Goal: Transaction & Acquisition: Purchase product/service

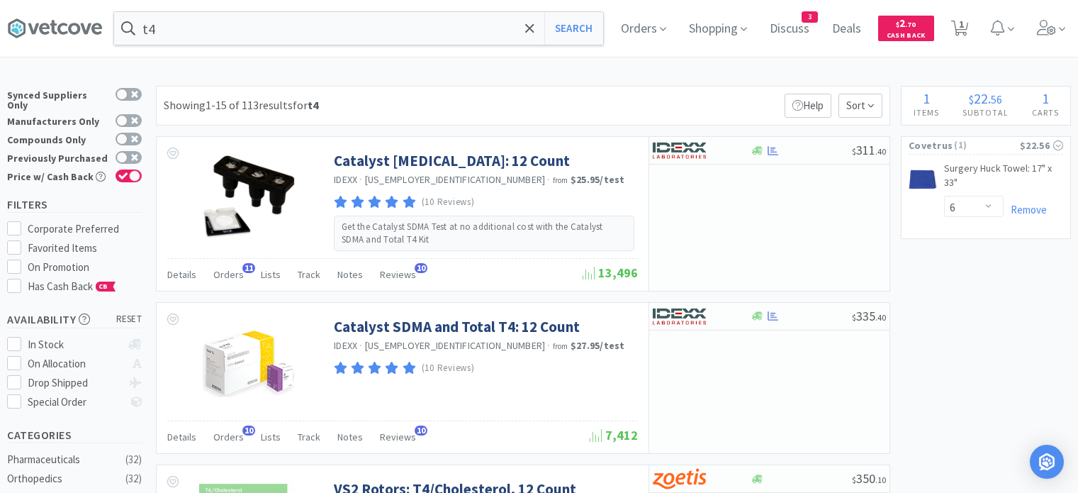
select select "6"
click at [308, 35] on input "t4" at bounding box center [358, 28] width 489 height 33
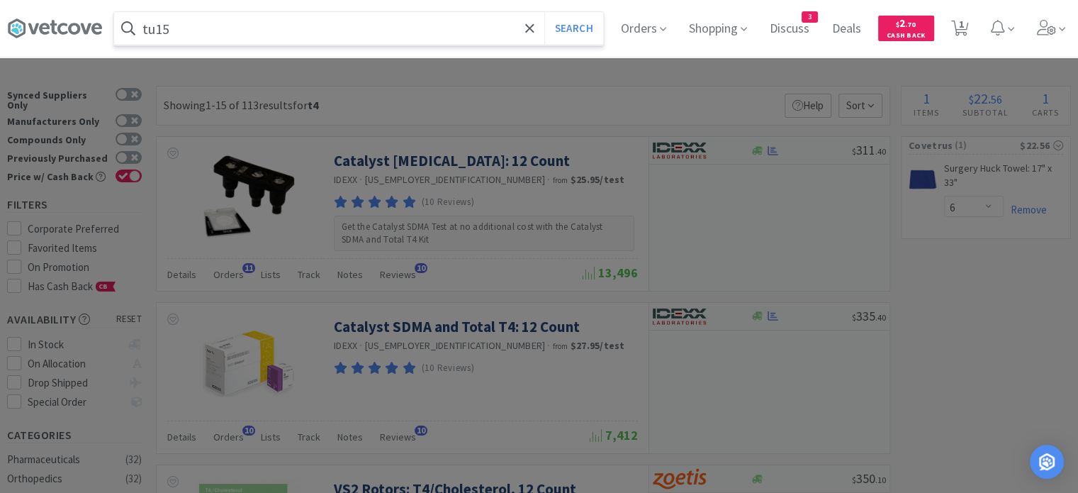
type input "tu15"
click at [544, 12] on button "Search" at bounding box center [573, 28] width 59 height 33
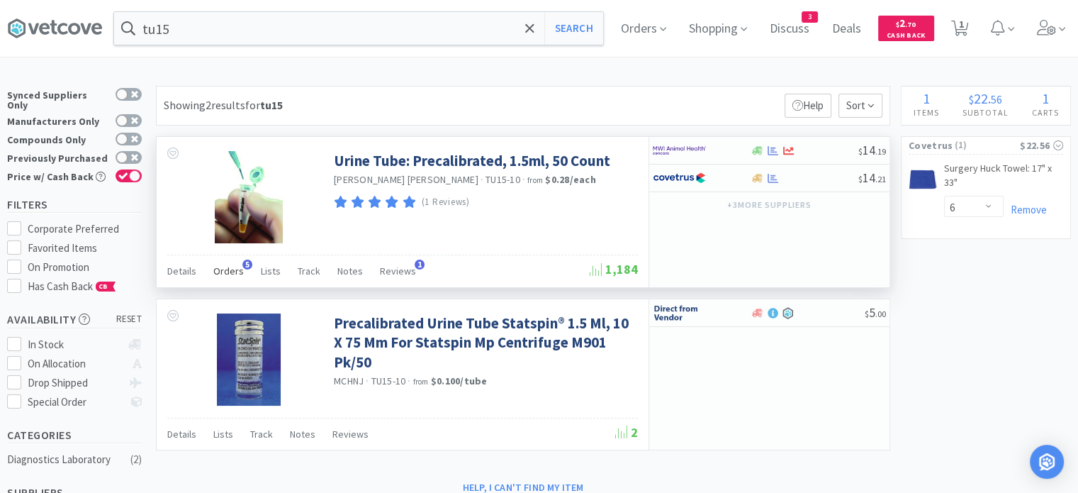
click at [218, 276] on span "Orders" at bounding box center [228, 270] width 30 height 13
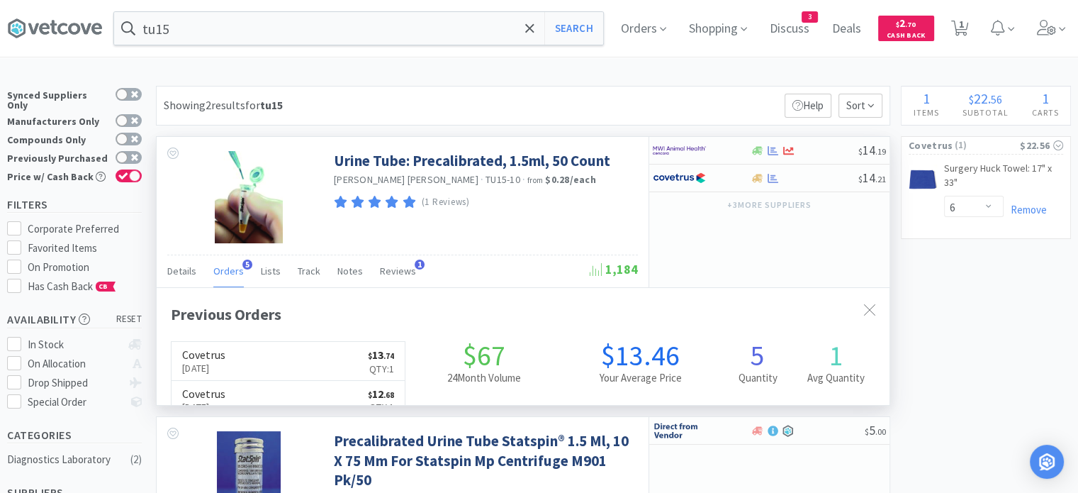
scroll to position [363, 733]
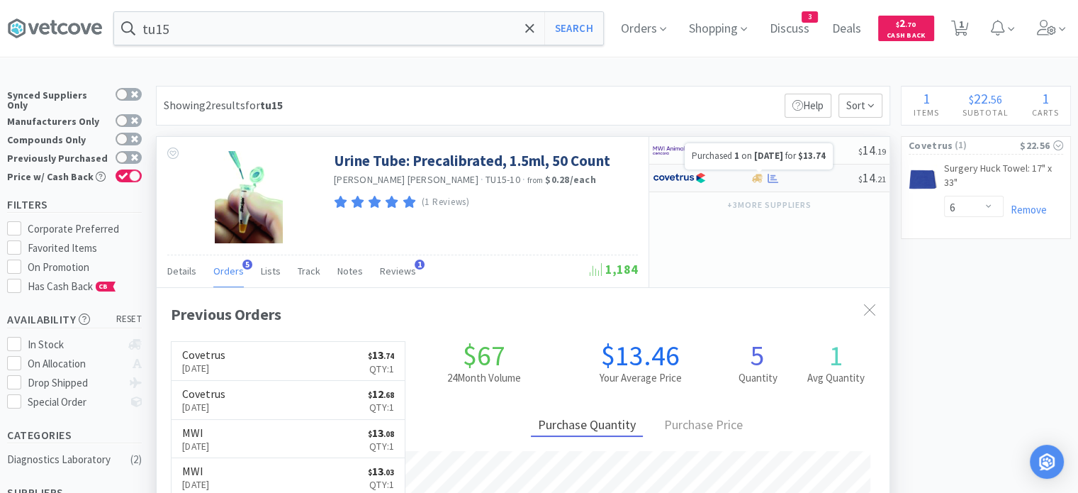
click at [769, 181] on icon at bounding box center [773, 177] width 11 height 9
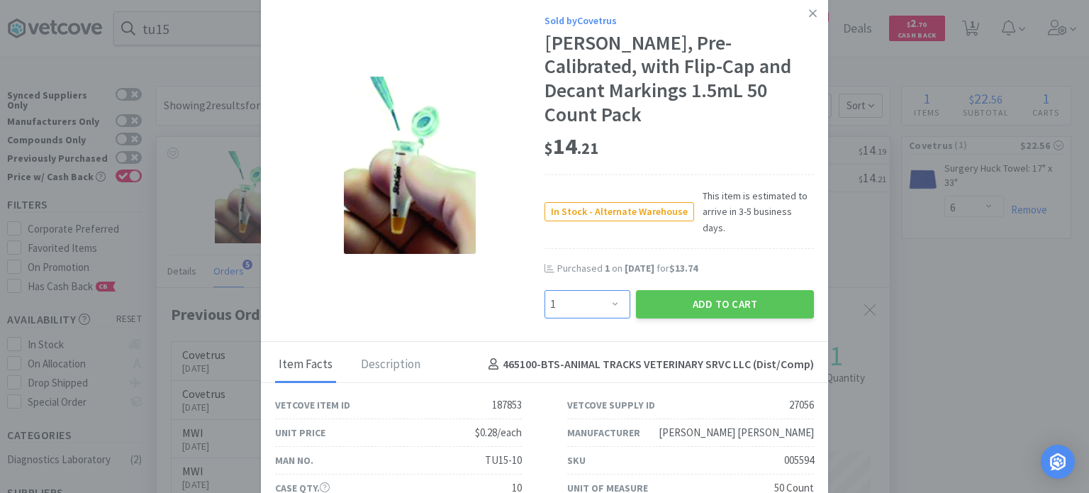
click at [566, 290] on select "Enter Quantity 1 2 3 4 5 6 7 8 9 10 11 12 13 14 15 16 17 18 19 20 Enter Quantity" at bounding box center [587, 304] width 86 height 28
select select "2"
click at [544, 290] on select "Enter Quantity 1 2 3 4 5 6 7 8 9 10 11 12 13 14 15 16 17 18 19 20 Enter Quantity" at bounding box center [587, 304] width 86 height 28
click at [666, 290] on button "Add to Cart" at bounding box center [725, 304] width 178 height 28
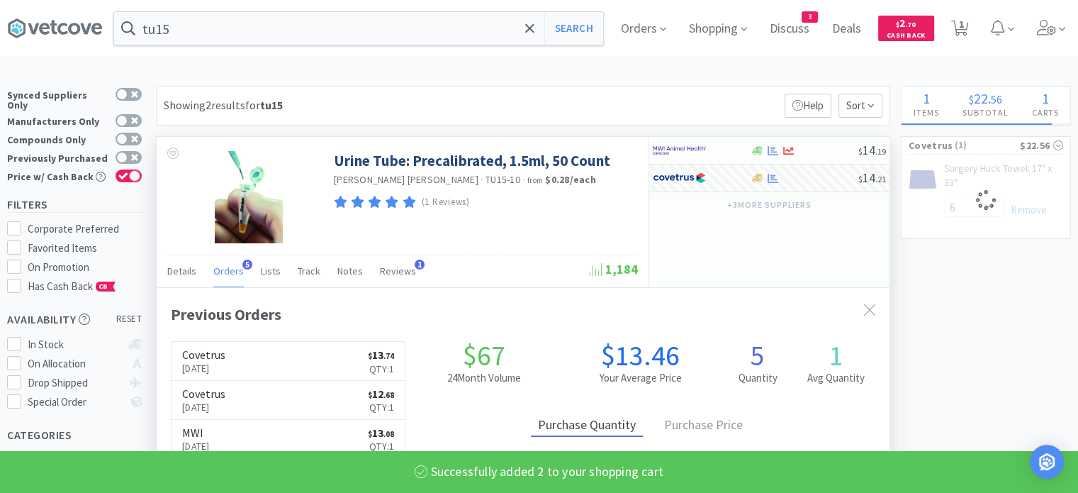
scroll to position [708458, 708088]
select select "2"
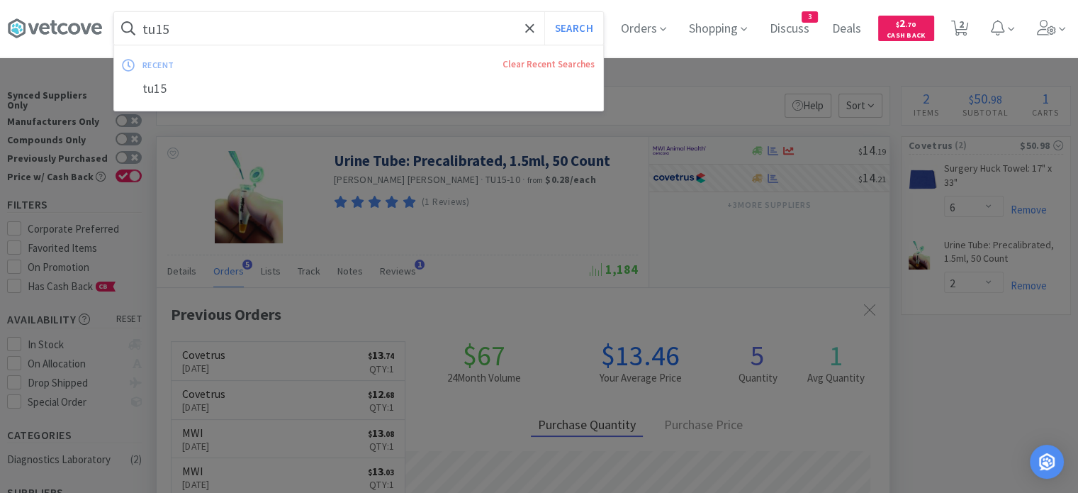
click at [232, 33] on input "tu15" at bounding box center [358, 28] width 489 height 33
paste input "Animax"
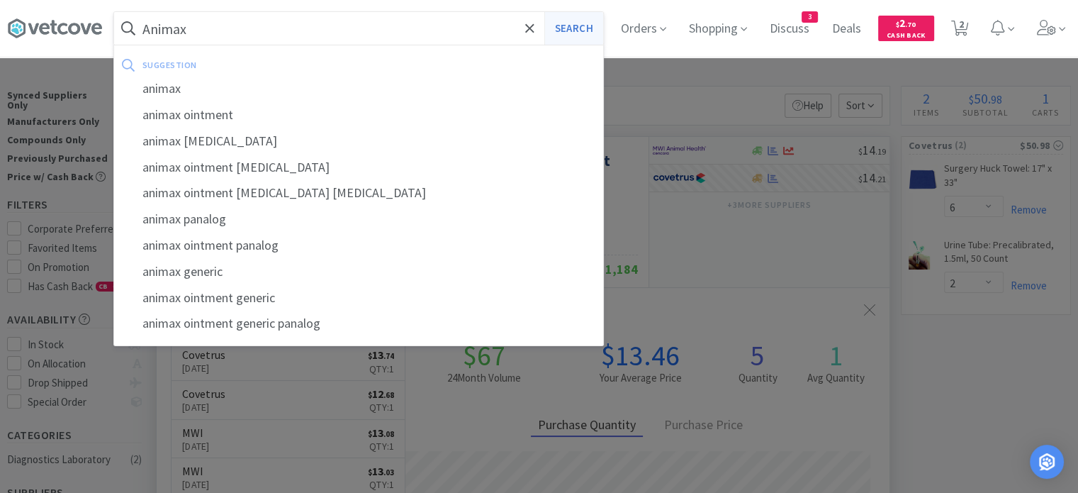
type input "Animax"
click at [576, 22] on button "Search" at bounding box center [573, 28] width 59 height 33
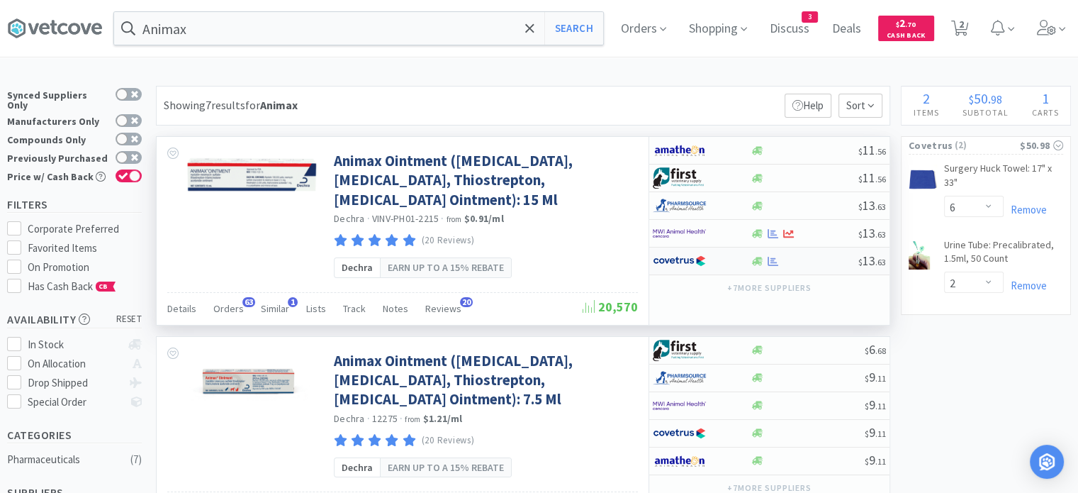
click at [822, 260] on div at bounding box center [804, 261] width 108 height 11
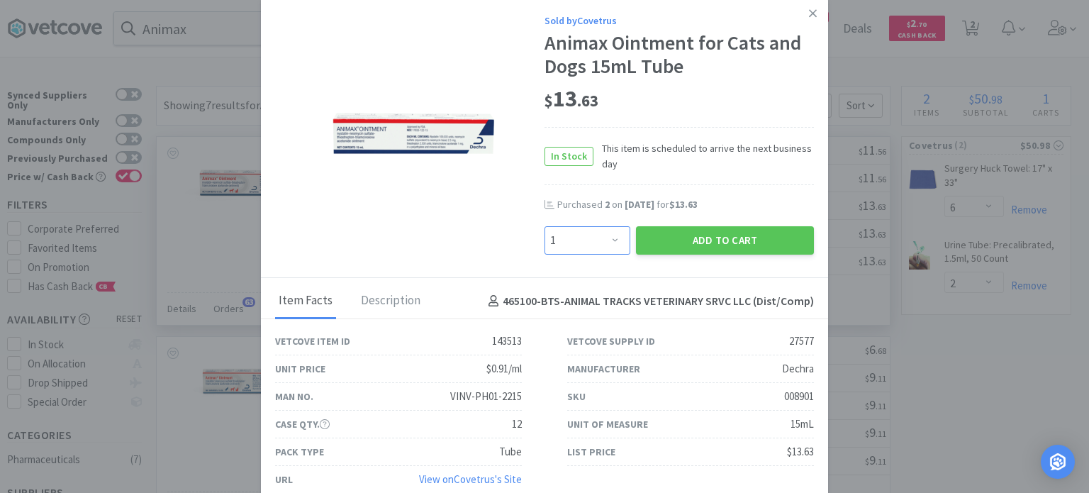
click at [610, 237] on select "Enter Quantity 1 2 3 4 5 6 7 8 9 10 11 12 13 14 15 16 17 18 19 20 Enter Quantity" at bounding box center [587, 240] width 86 height 28
select select "6"
click at [544, 226] on select "Enter Quantity 1 2 3 4 5 6 7 8 9 10 11 12 13 14 15 16 17 18 19 20 Enter Quantity" at bounding box center [587, 240] width 86 height 28
click at [678, 249] on button "Add to Cart" at bounding box center [725, 240] width 178 height 28
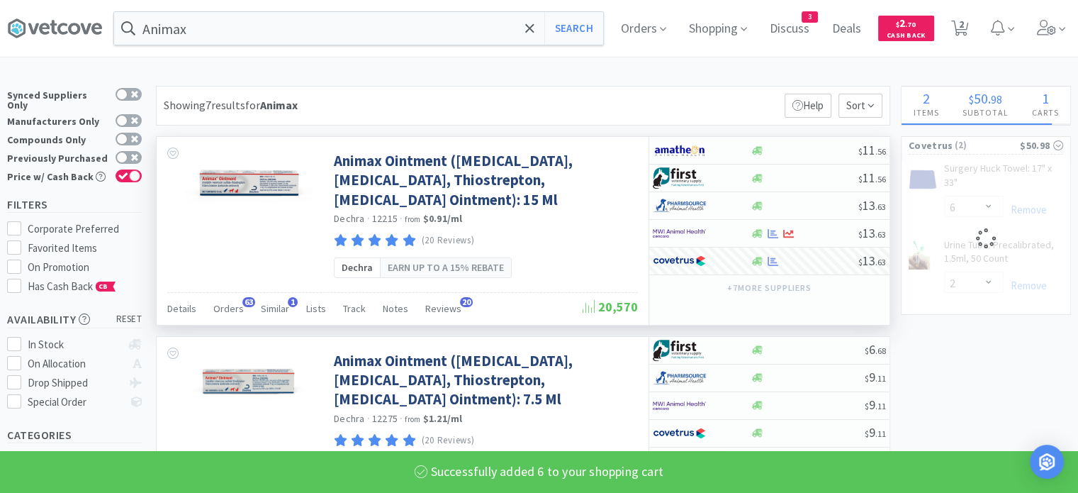
select select "6"
select select "2"
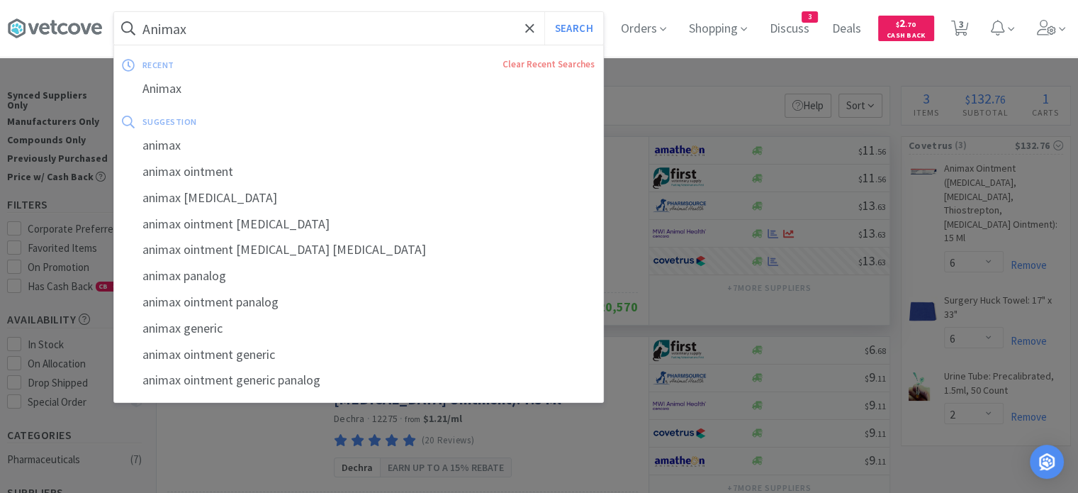
click at [215, 23] on input "Animax" at bounding box center [358, 28] width 489 height 33
paste input "[MEDICAL_DATA]"
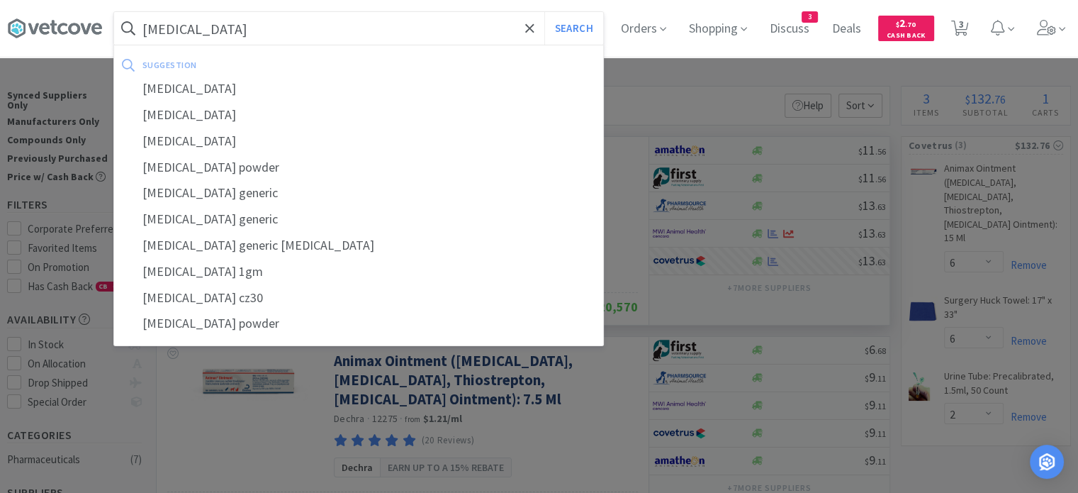
click at [544, 12] on button "Search" at bounding box center [573, 28] width 59 height 33
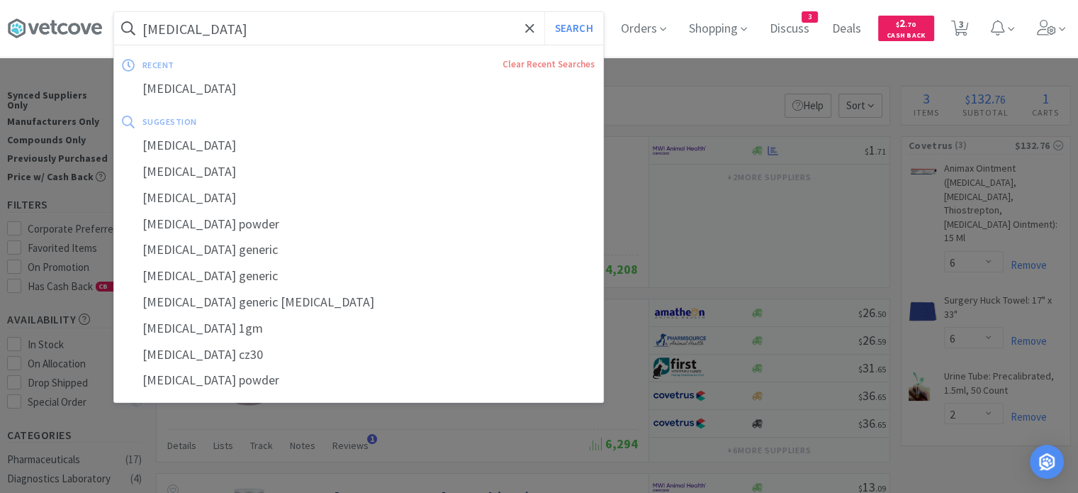
click at [230, 22] on input "[MEDICAL_DATA]" at bounding box center [358, 28] width 489 height 33
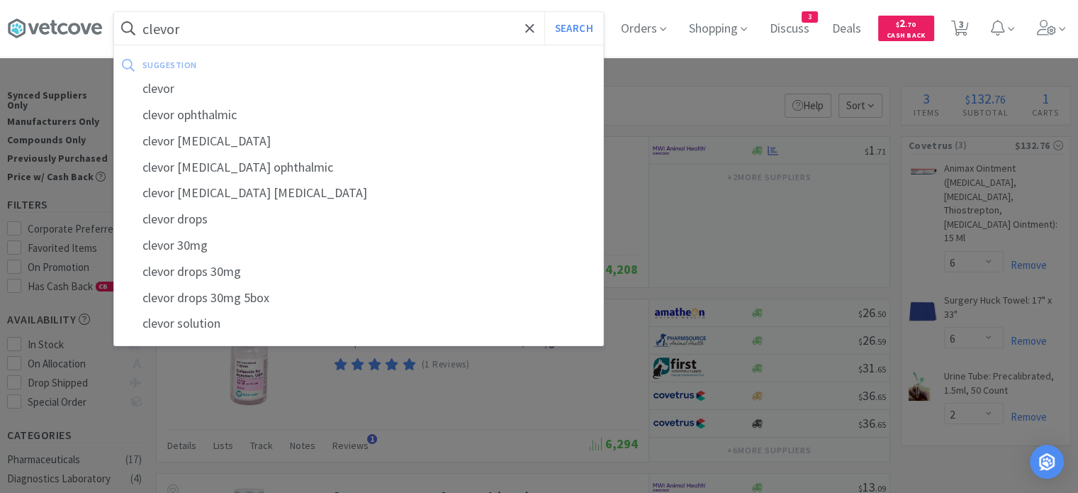
type input "clevor"
click at [544, 12] on button "Search" at bounding box center [573, 28] width 59 height 33
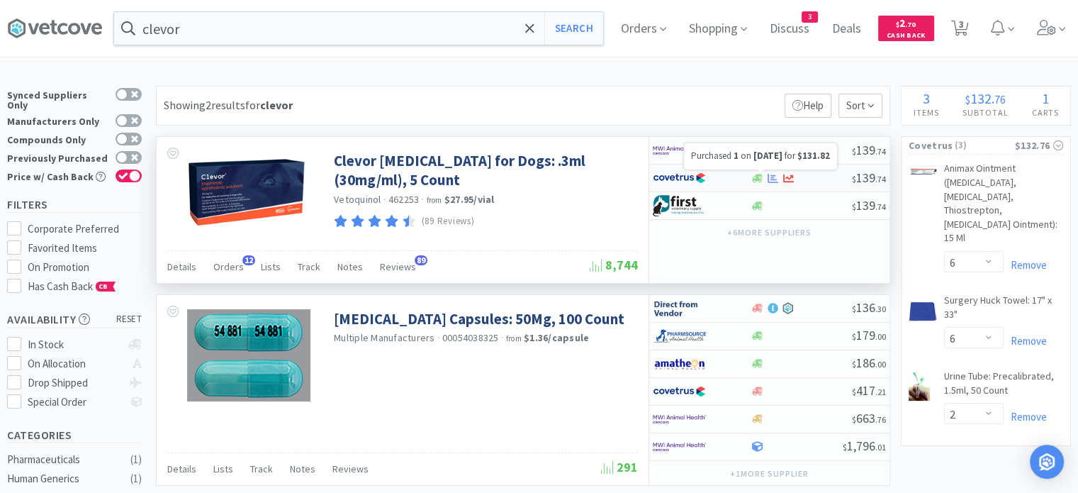
click at [768, 175] on icon at bounding box center [773, 177] width 11 height 9
select select "1"
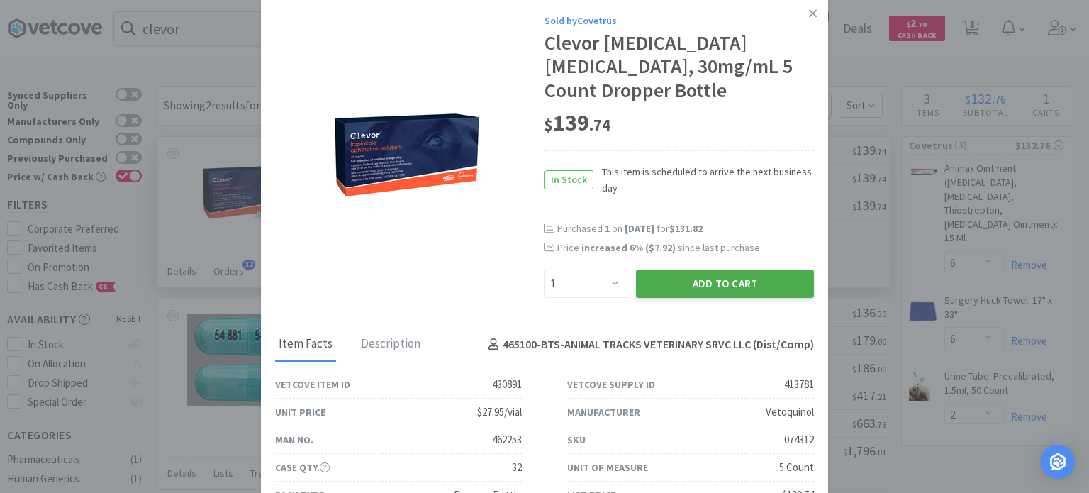
click at [682, 289] on button "Add to Cart" at bounding box center [725, 283] width 178 height 28
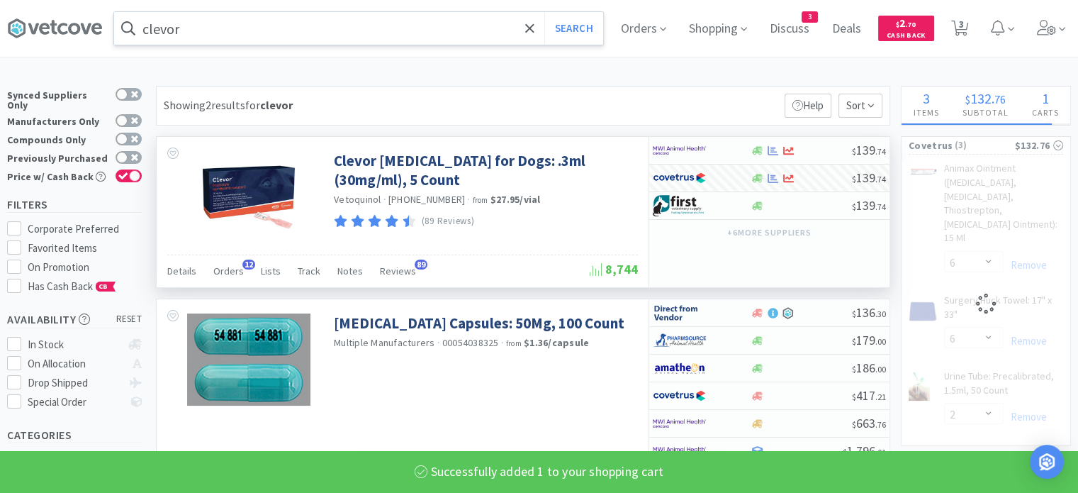
select select "1"
select select "6"
select select "2"
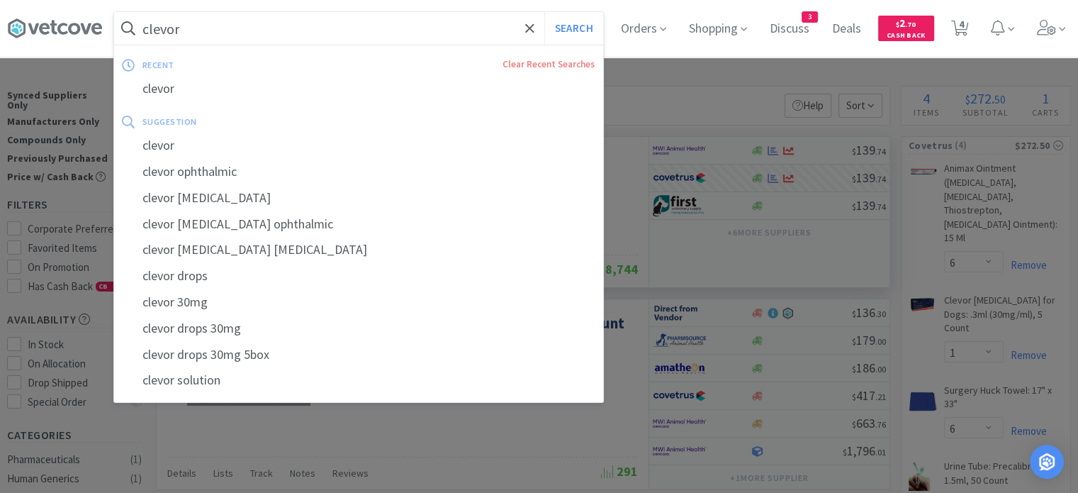
click at [222, 24] on input "clevor" at bounding box center [358, 28] width 489 height 33
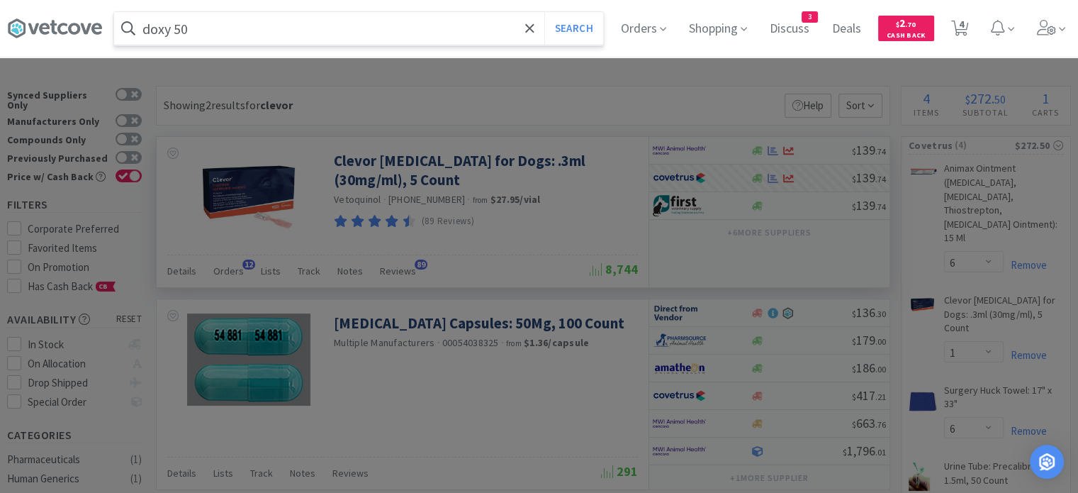
type input "doxy 50"
click at [544, 12] on button "Search" at bounding box center [573, 28] width 59 height 33
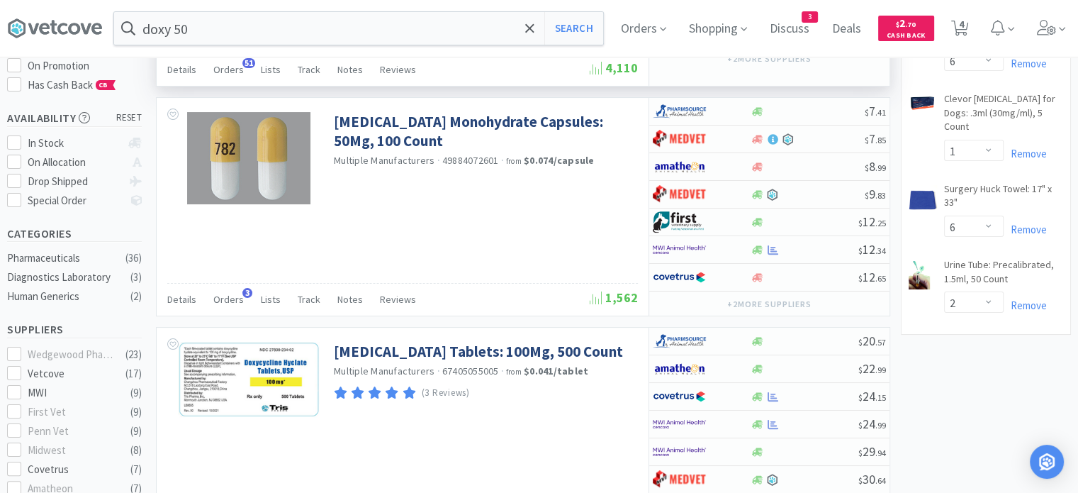
scroll to position [201, 0]
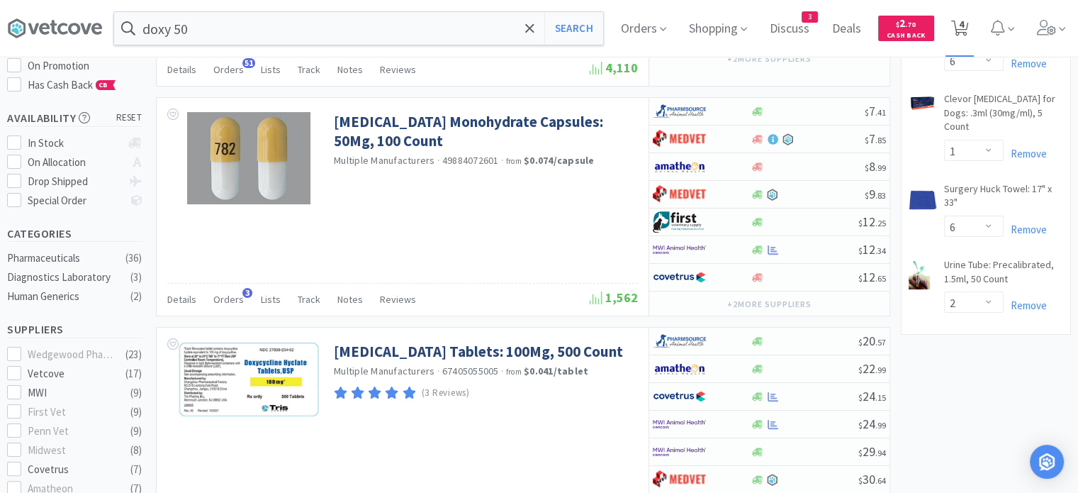
click at [964, 33] on span "4" at bounding box center [961, 24] width 5 height 57
select select "6"
select select "1"
select select "6"
select select "2"
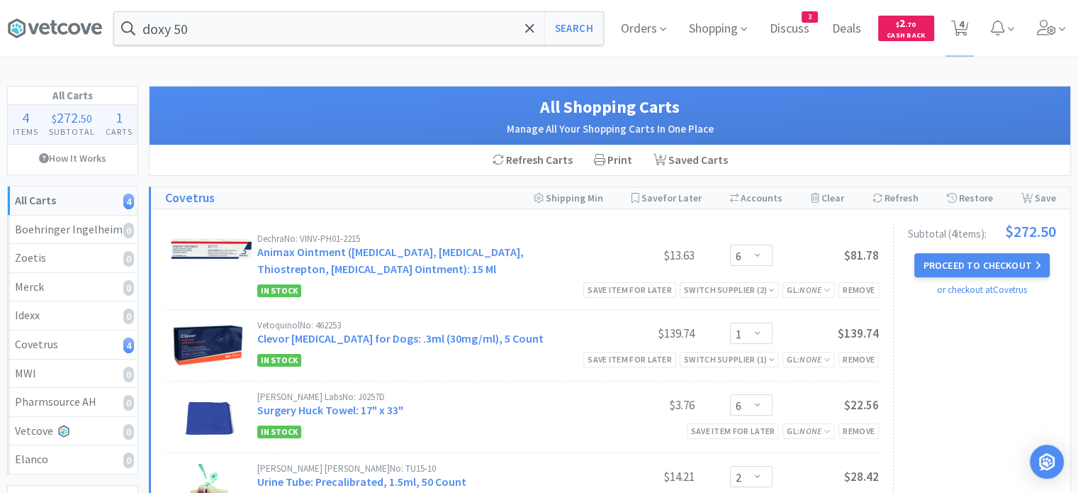
click at [987, 386] on div "Subtotal ( 4 item s ): $272.50 Proceed to Checkout or checkout at Covetrus" at bounding box center [974, 373] width 163 height 301
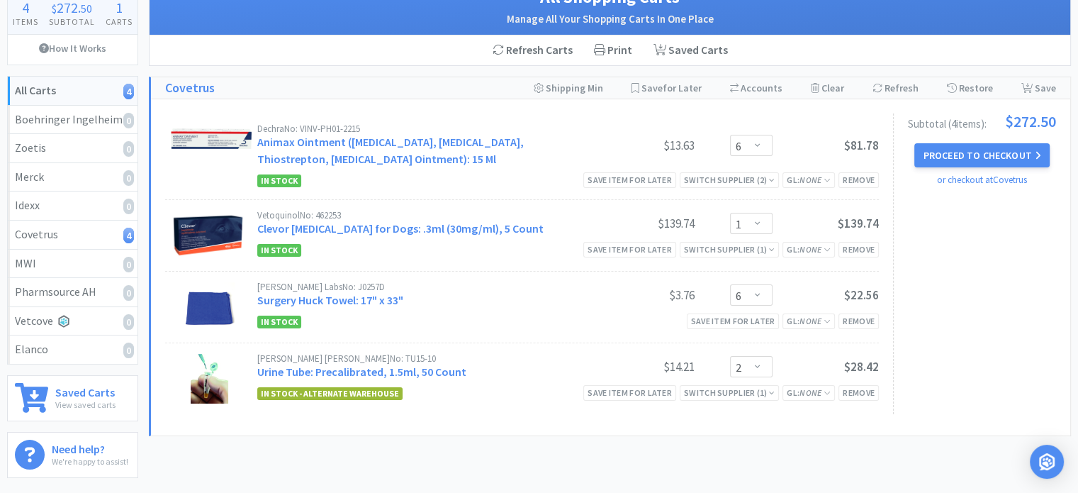
scroll to position [109, 0]
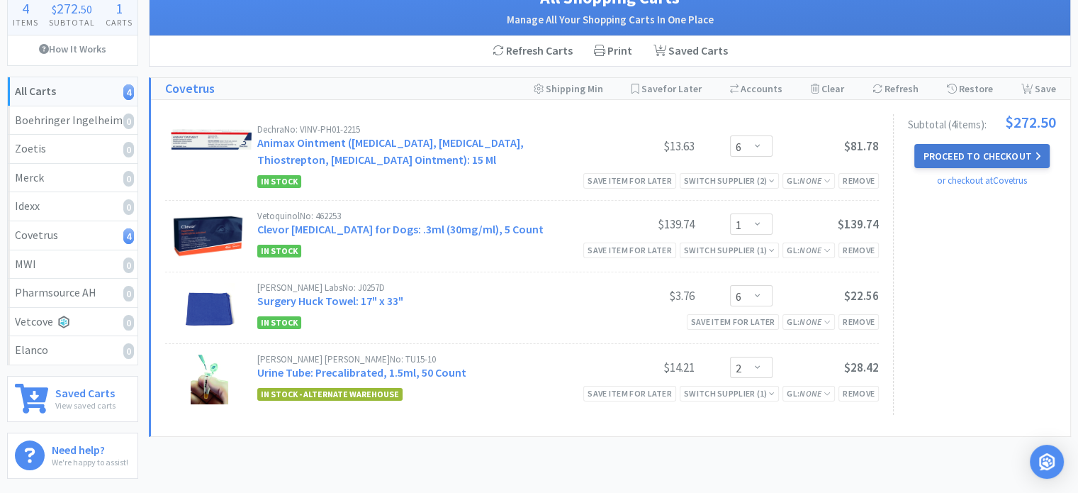
click at [990, 161] on button "Proceed to Checkout" at bounding box center [981, 156] width 135 height 24
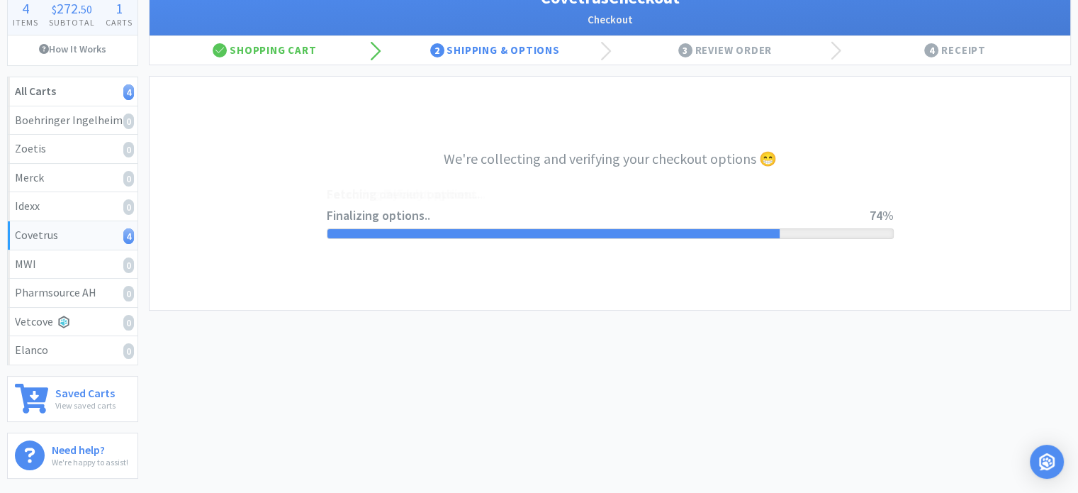
select select "ACCOUNT"
select select "cvt-standard-net"
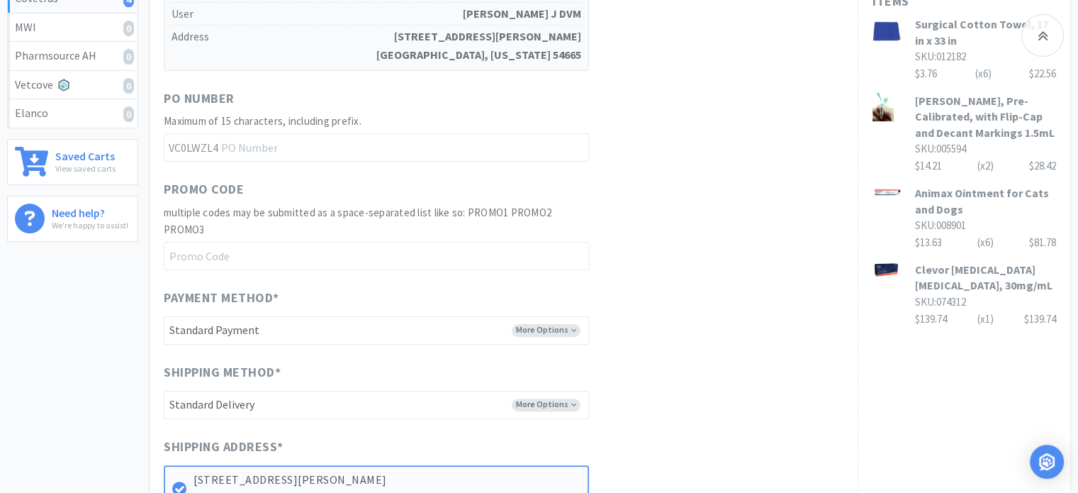
scroll to position [559, 0]
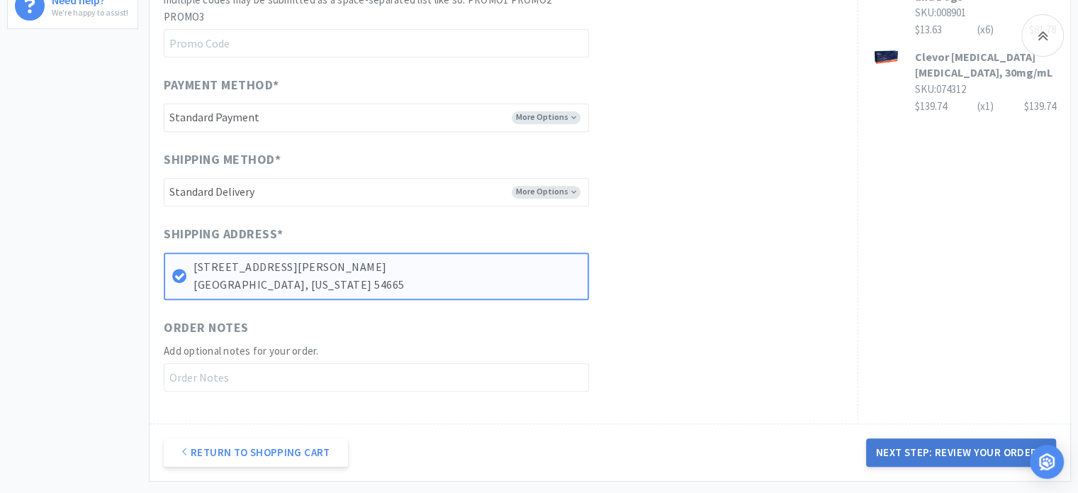
click at [945, 447] on button "Next Step: Review Your Order" at bounding box center [961, 452] width 190 height 28
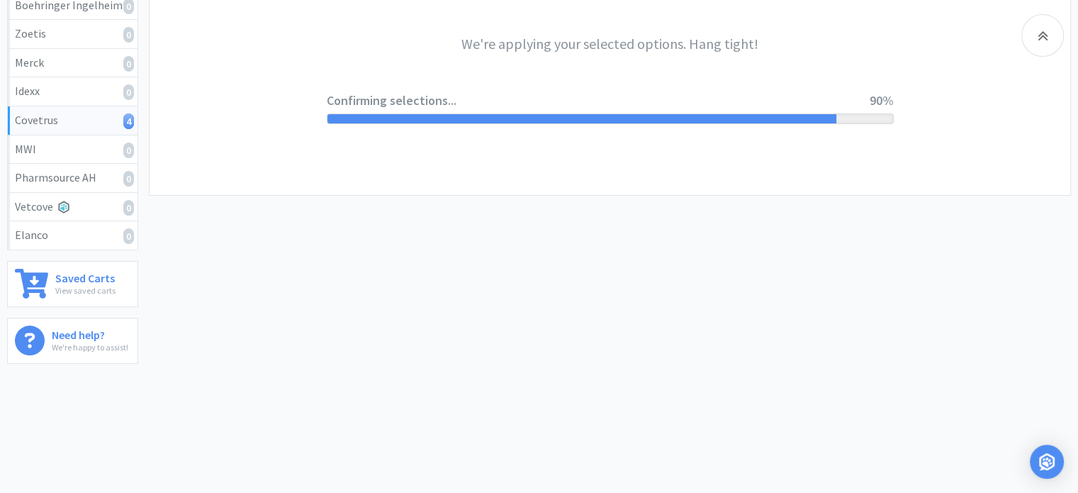
scroll to position [0, 0]
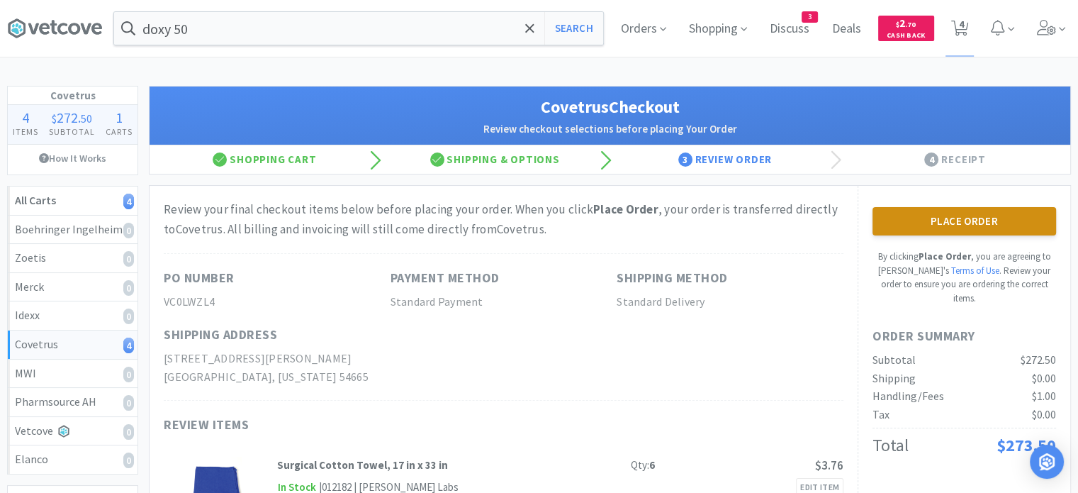
click at [959, 215] on button "Place Order" at bounding box center [965, 221] width 184 height 28
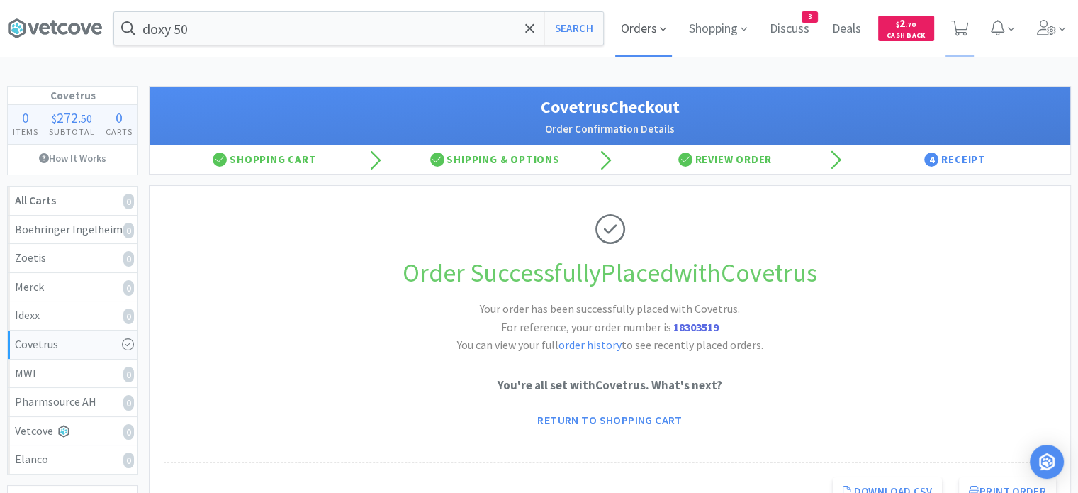
click at [651, 26] on span "Orders" at bounding box center [643, 28] width 57 height 57
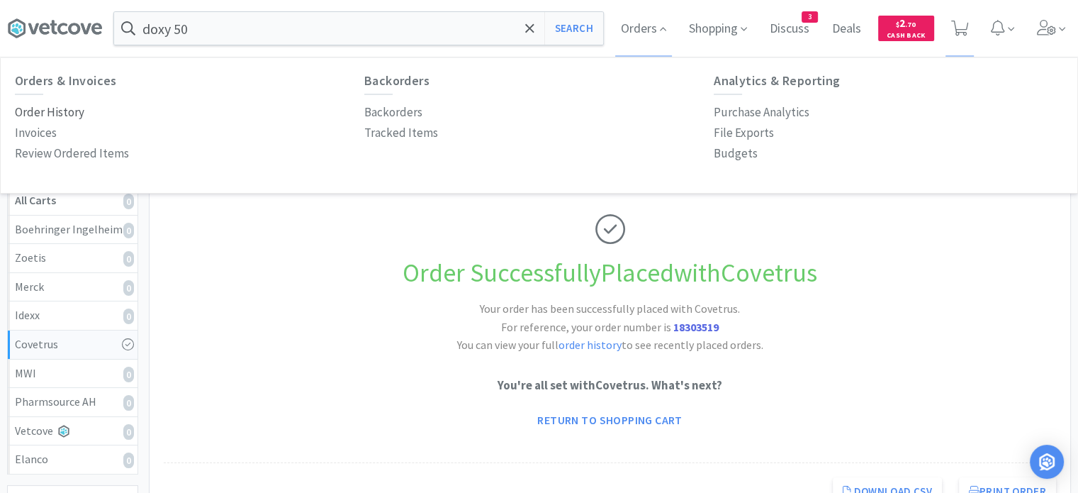
click at [71, 110] on p "Order History" at bounding box center [49, 112] width 69 height 19
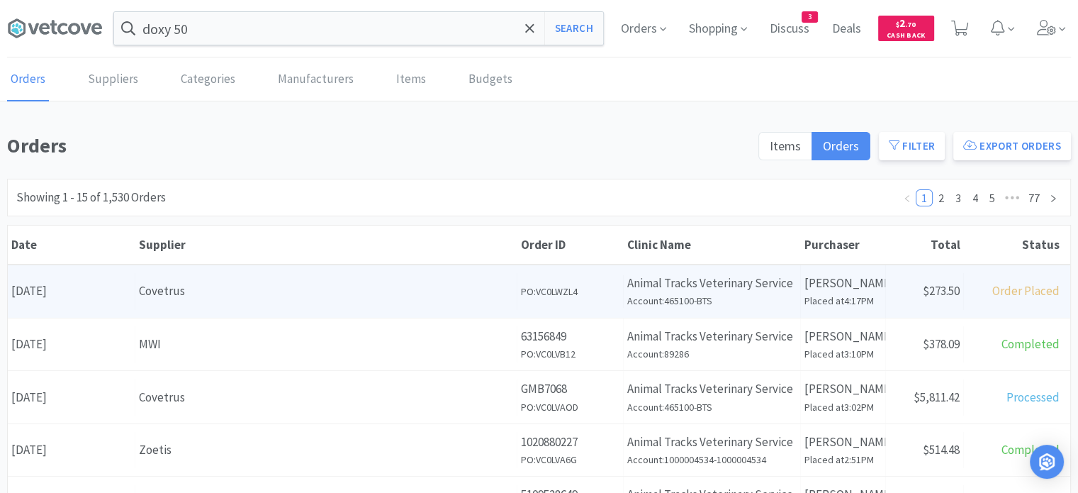
click at [330, 292] on div "Covetrus" at bounding box center [326, 290] width 374 height 19
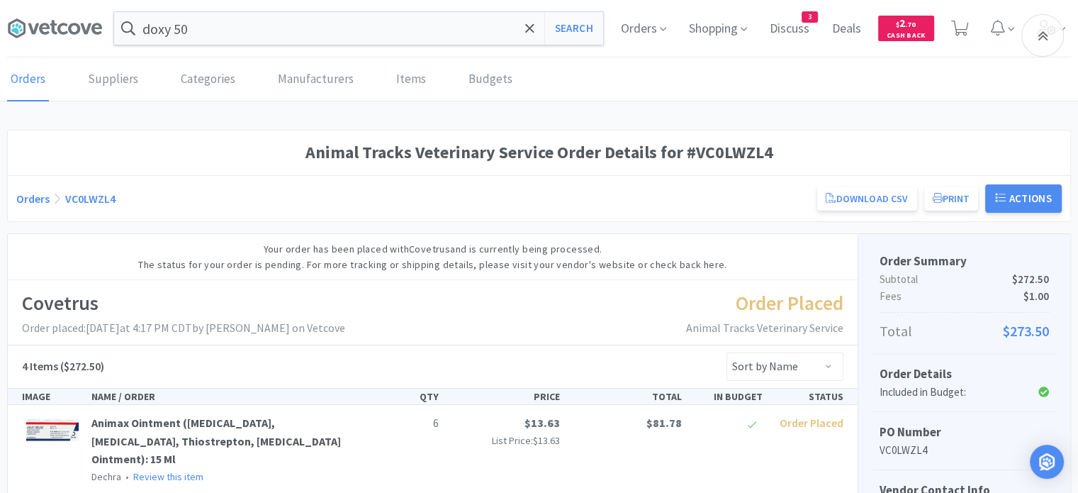
scroll to position [255, 0]
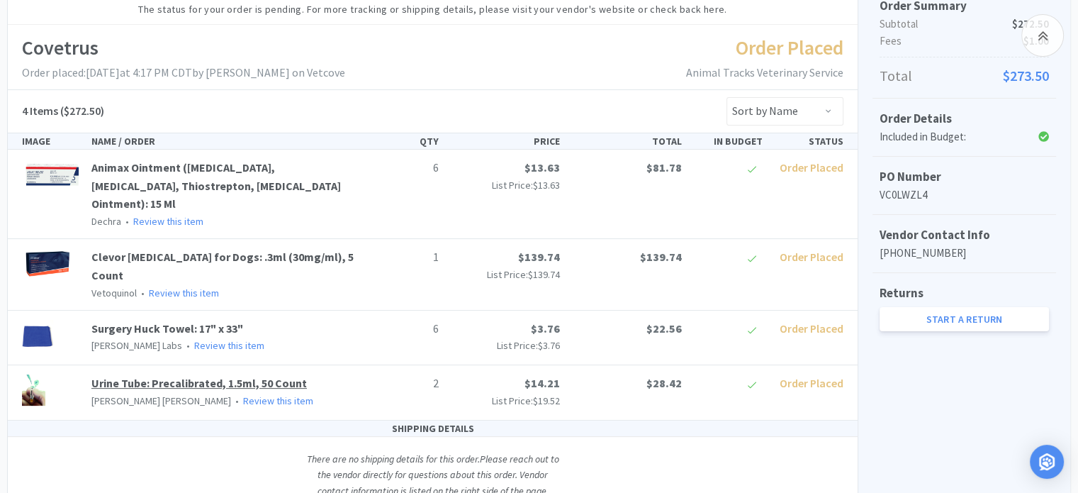
click at [117, 377] on link "Urine Tube: Precalibrated, 1.5ml, 50 Count" at bounding box center [198, 383] width 215 height 14
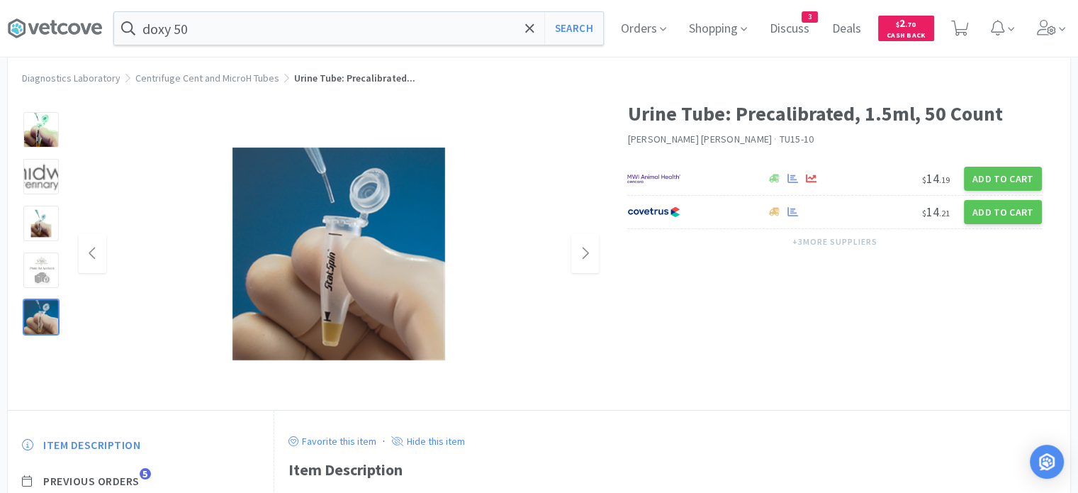
scroll to position [38, 0]
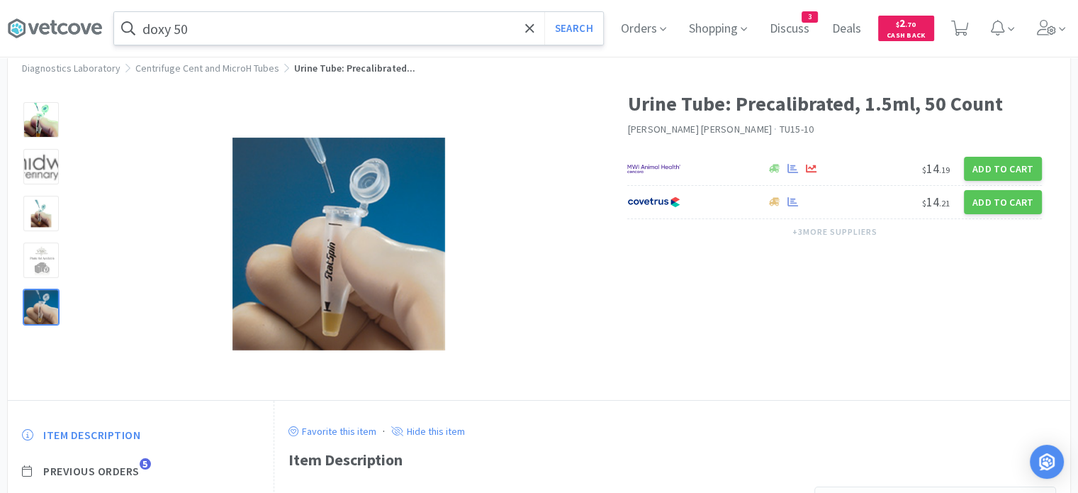
click at [306, 32] on input "doxy 50" at bounding box center [358, 28] width 489 height 33
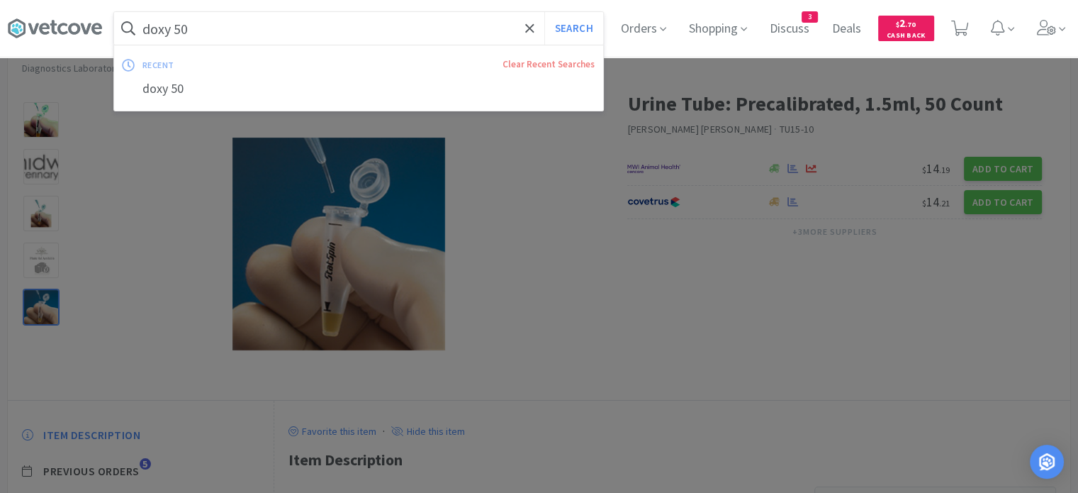
click at [306, 32] on input "doxy 50" at bounding box center [358, 28] width 489 height 33
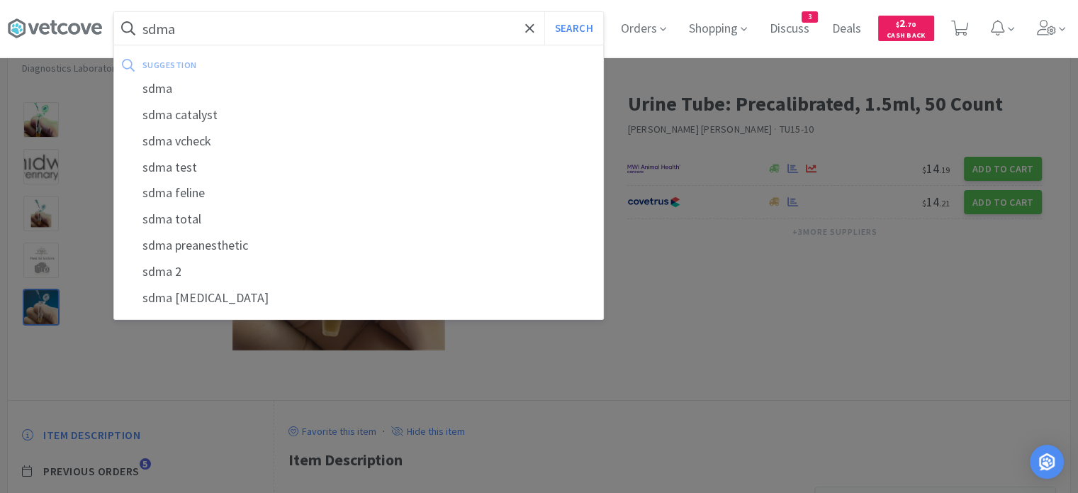
type input "sdma"
click at [544, 12] on button "Search" at bounding box center [573, 28] width 59 height 33
